Goal: Task Accomplishment & Management: Complete application form

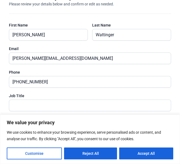
scroll to position [35, 0]
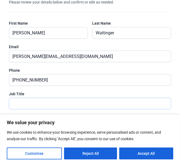
click at [51, 101] on input "text" at bounding box center [87, 103] width 156 height 11
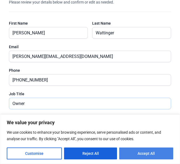
type input "Owner"
click at [139, 155] on button "Accept All" at bounding box center [146, 153] width 54 height 12
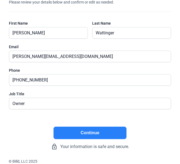
checkbox input "true"
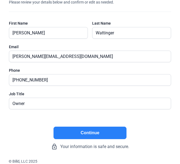
scroll to position [0, 0]
click at [106, 132] on button "Continue" at bounding box center [90, 133] width 73 height 12
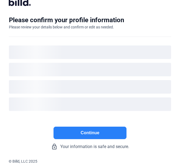
scroll to position [11, 0]
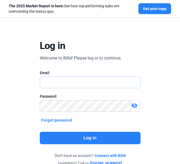
click at [67, 79] on input "text" at bounding box center [87, 82] width 95 height 11
type input "[PERSON_NAME][EMAIL_ADDRESS][DOMAIN_NAME]"
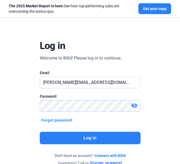
click at [68, 99] on div "Password visibility_off" at bounding box center [90, 106] width 101 height 24
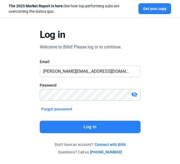
scroll to position [38, 0]
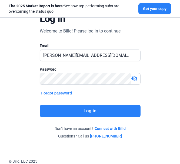
click at [92, 109] on button "Log in" at bounding box center [90, 111] width 101 height 12
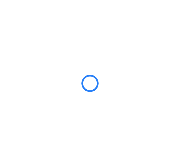
scroll to position [0, 0]
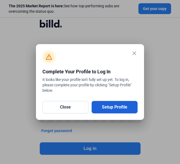
click at [108, 110] on button "Setup Profile" at bounding box center [115, 107] width 46 height 12
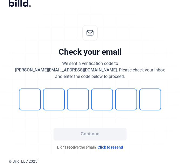
click at [66, 3] on billd-logo-black-icon at bounding box center [95, 3] width 172 height 9
click at [33, 101] on input "tel" at bounding box center [30, 99] width 22 height 22
type input "4"
type input "7"
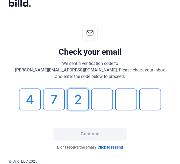
type input "2"
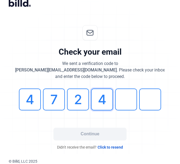
type input "4"
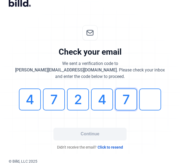
type input "7"
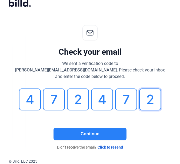
type input "2"
click at [80, 131] on button "Continue" at bounding box center [90, 134] width 73 height 12
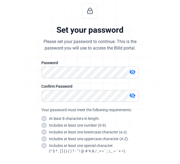
scroll to position [23, 0]
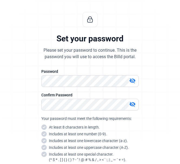
click at [68, 73] on div "Password" at bounding box center [89, 71] width 97 height 5
click at [134, 80] on mat-icon "visibility_off" at bounding box center [132, 80] width 6 height 6
click at [133, 103] on mat-icon "visibility_off" at bounding box center [132, 104] width 6 height 6
click at [42, 129] on rect at bounding box center [43, 126] width 5 height 5
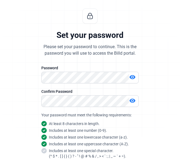
scroll to position [77, 0]
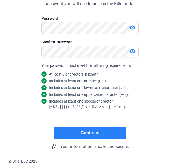
click at [99, 136] on button "Continue" at bounding box center [90, 133] width 73 height 12
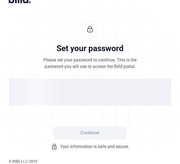
scroll to position [13, 0]
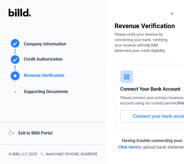
drag, startPoint x: 0, startPoint y: 12, endPoint x: -12, endPoint y: 12, distance: 11.9
click at [0, 12] on html "We value your privacy We use cookies to enhance your browsing experience, serve…" at bounding box center [92, 82] width 184 height 164
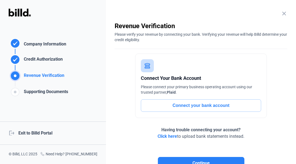
click at [176, 106] on button "Connect your bank account" at bounding box center [201, 105] width 120 height 12
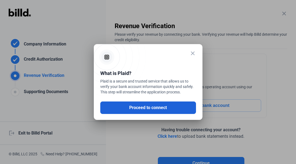
click at [159, 108] on button "Proceed to connect" at bounding box center [148, 107] width 96 height 12
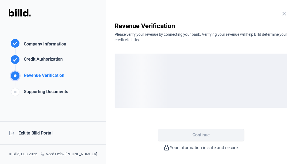
scroll to position [17, 0]
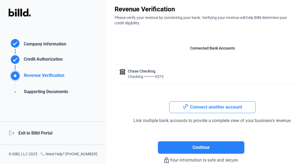
click at [180, 106] on button "Connect another account" at bounding box center [212, 107] width 87 height 12
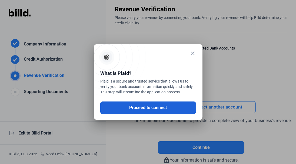
click at [152, 110] on button "Proceed to connect" at bounding box center [148, 107] width 96 height 12
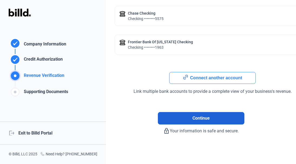
click at [176, 114] on button "Continue" at bounding box center [201, 118] width 87 height 12
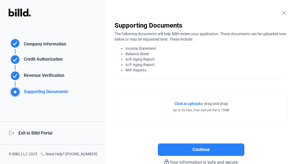
scroll to position [0, 0]
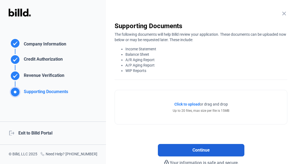
click at [180, 151] on font "Continue" at bounding box center [201, 149] width 17 height 5
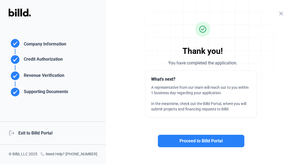
click at [36, 39] on div "Company Information" at bounding box center [39, 43] width 60 height 11
click at [37, 46] on div "Company Information" at bounding box center [44, 45] width 45 height 8
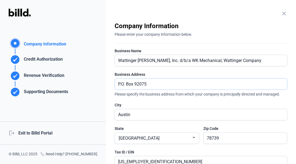
drag, startPoint x: 146, startPoint y: 84, endPoint x: 115, endPoint y: 87, distance: 31.5
click at [115, 87] on div "P.O. Box 92075" at bounding box center [201, 84] width 173 height 12
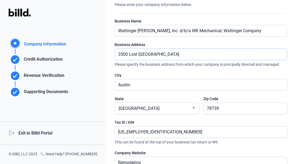
scroll to position [30, 0]
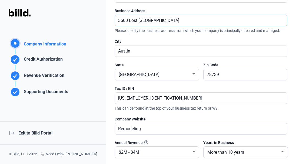
type input "3500 Lost [GEOGRAPHIC_DATA]"
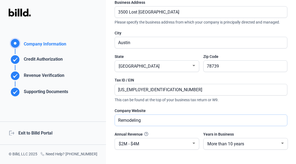
scroll to position [72, 0]
drag, startPoint x: 146, startPoint y: 130, endPoint x: 122, endPoint y: 102, distance: 37.4
click at [122, 102] on span "This can be found at the top of your business tax return or W9." at bounding box center [201, 98] width 173 height 7
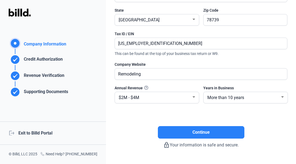
scroll to position [119, 0]
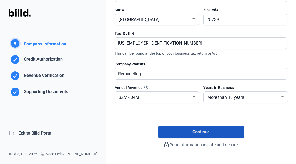
click at [176, 133] on button "Continue" at bounding box center [201, 132] width 87 height 12
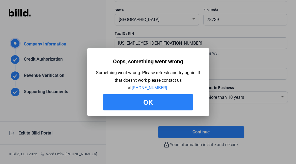
click at [175, 99] on button "Ok" at bounding box center [148, 102] width 91 height 16
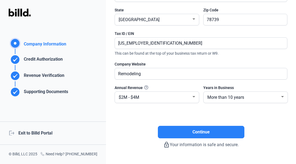
click at [58, 94] on div "Supporting Documents" at bounding box center [45, 92] width 47 height 9
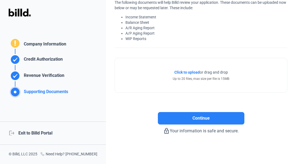
scroll to position [0, 0]
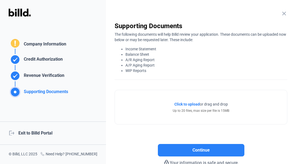
click at [51, 40] on div "Company Information" at bounding box center [39, 43] width 60 height 11
click at [48, 42] on div "Company Information" at bounding box center [44, 45] width 45 height 8
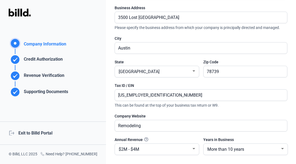
scroll to position [132, 0]
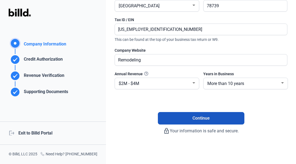
click at [180, 122] on button "Continue" at bounding box center [201, 118] width 87 height 12
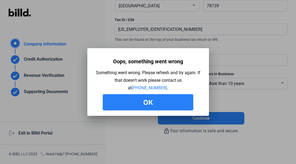
click at [149, 101] on font "Ok" at bounding box center [148, 103] width 10 height 8
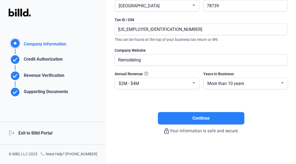
click at [55, 93] on div "Supporting Documents" at bounding box center [45, 92] width 47 height 9
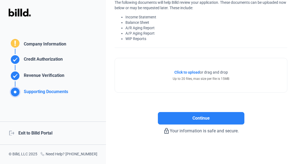
scroll to position [32, 0]
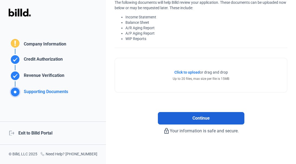
click at [180, 117] on button "Continue" at bounding box center [201, 118] width 87 height 12
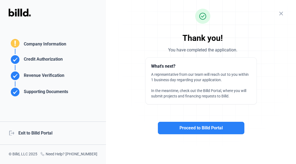
scroll to position [13, 0]
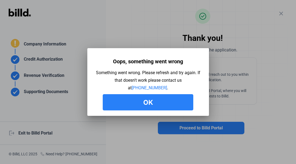
click at [155, 99] on button "Ok" at bounding box center [148, 102] width 91 height 16
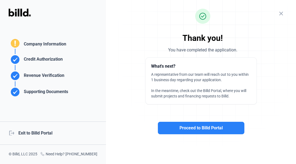
click at [33, 45] on div "Company Information" at bounding box center [44, 45] width 45 height 8
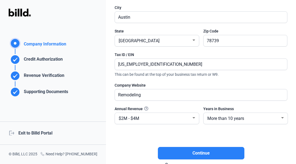
scroll to position [99, 0]
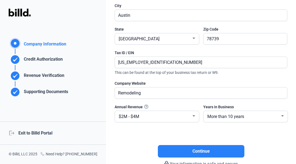
click at [47, 64] on div "Credit Authorization" at bounding box center [42, 60] width 41 height 9
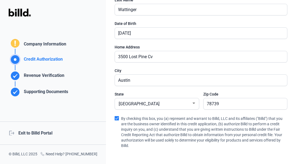
click at [29, 50] on div "Credit Authorization" at bounding box center [39, 57] width 60 height 16
click at [46, 44] on div "Company Information" at bounding box center [44, 45] width 45 height 8
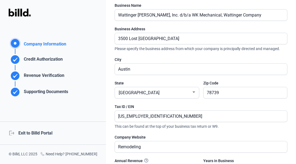
scroll to position [35, 0]
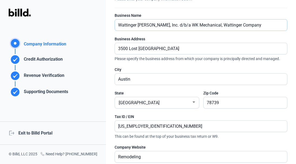
click at [168, 21] on input "Wattinger [PERSON_NAME], Inc. d/b/a WK Mechanical, Wattinger Company" at bounding box center [198, 24] width 166 height 11
click at [171, 25] on input "Wattinger [PERSON_NAME], Inc. db/a WK Mechanical, Wattinger Company" at bounding box center [201, 24] width 172 height 11
type input "Wattinger [PERSON_NAME], Inc. dba WK Mechanical, Wattinger Company"
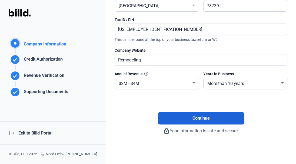
click at [180, 117] on span "Continue" at bounding box center [201, 118] width 17 height 6
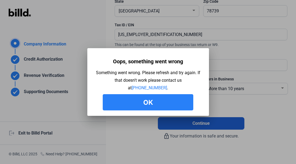
scroll to position [132, 0]
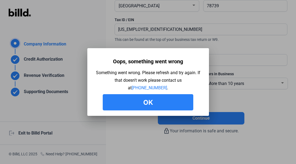
click at [171, 106] on button "Ok" at bounding box center [148, 102] width 91 height 16
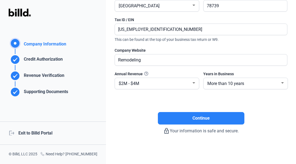
click at [27, 93] on div "Supporting Documents" at bounding box center [45, 92] width 47 height 9
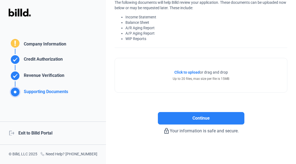
scroll to position [32, 0]
click at [31, 133] on div "logout Exit to Billd Portal" at bounding box center [53, 133] width 106 height 23
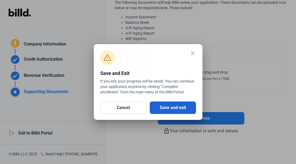
click at [167, 113] on button "Save and exit" at bounding box center [173, 107] width 46 height 12
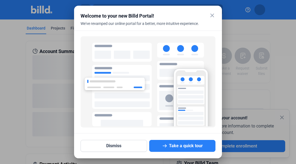
scroll to position [35, 0]
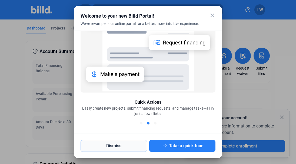
click at [120, 141] on button "Dismiss" at bounding box center [114, 146] width 67 height 12
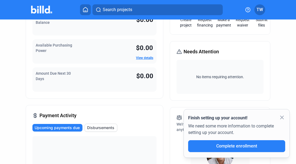
scroll to position [0, 0]
